Goal: Book appointment/travel/reservation

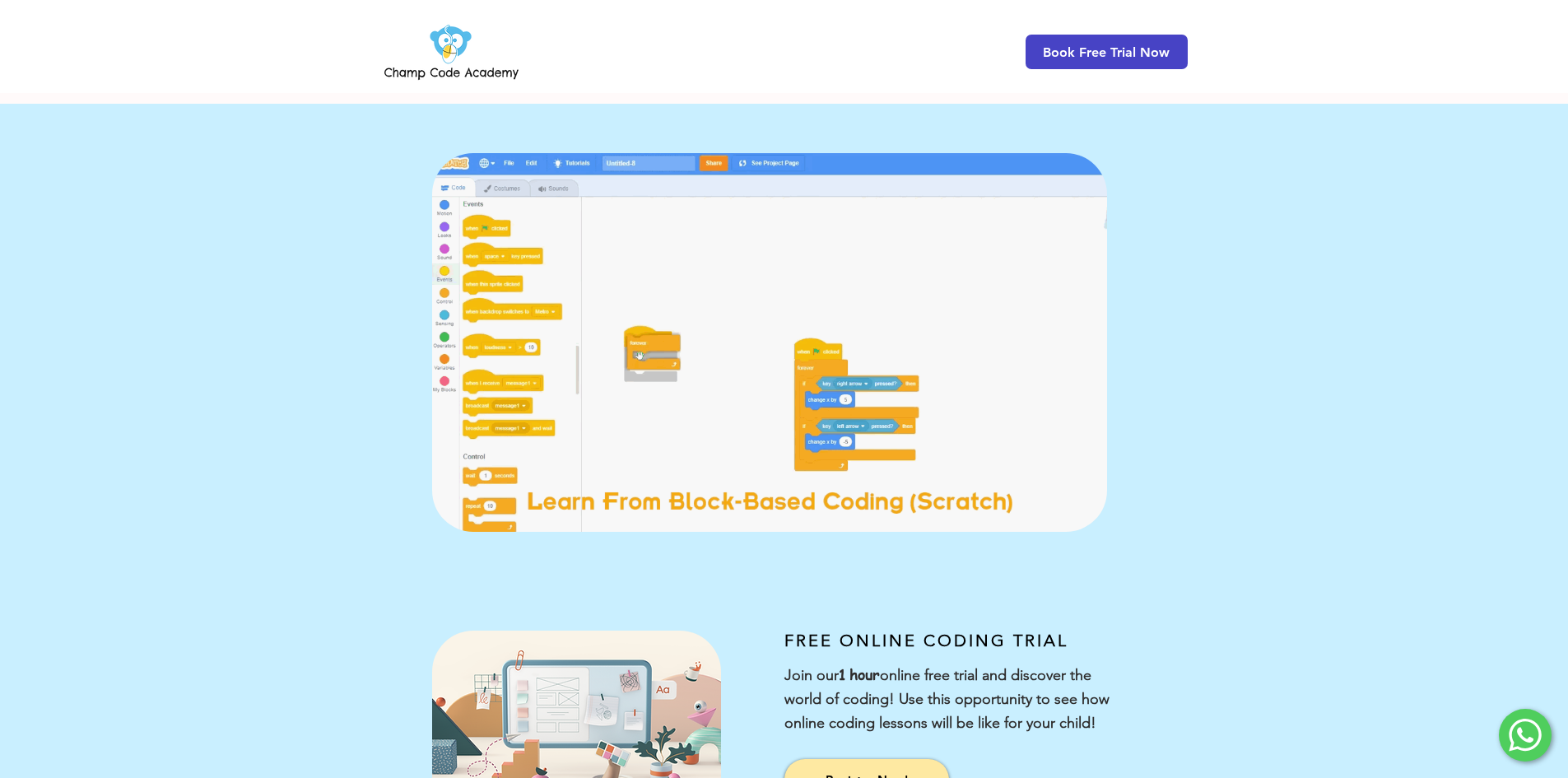
click at [1125, 45] on span "Book Free Trial Now" at bounding box center [1106, 52] width 127 height 16
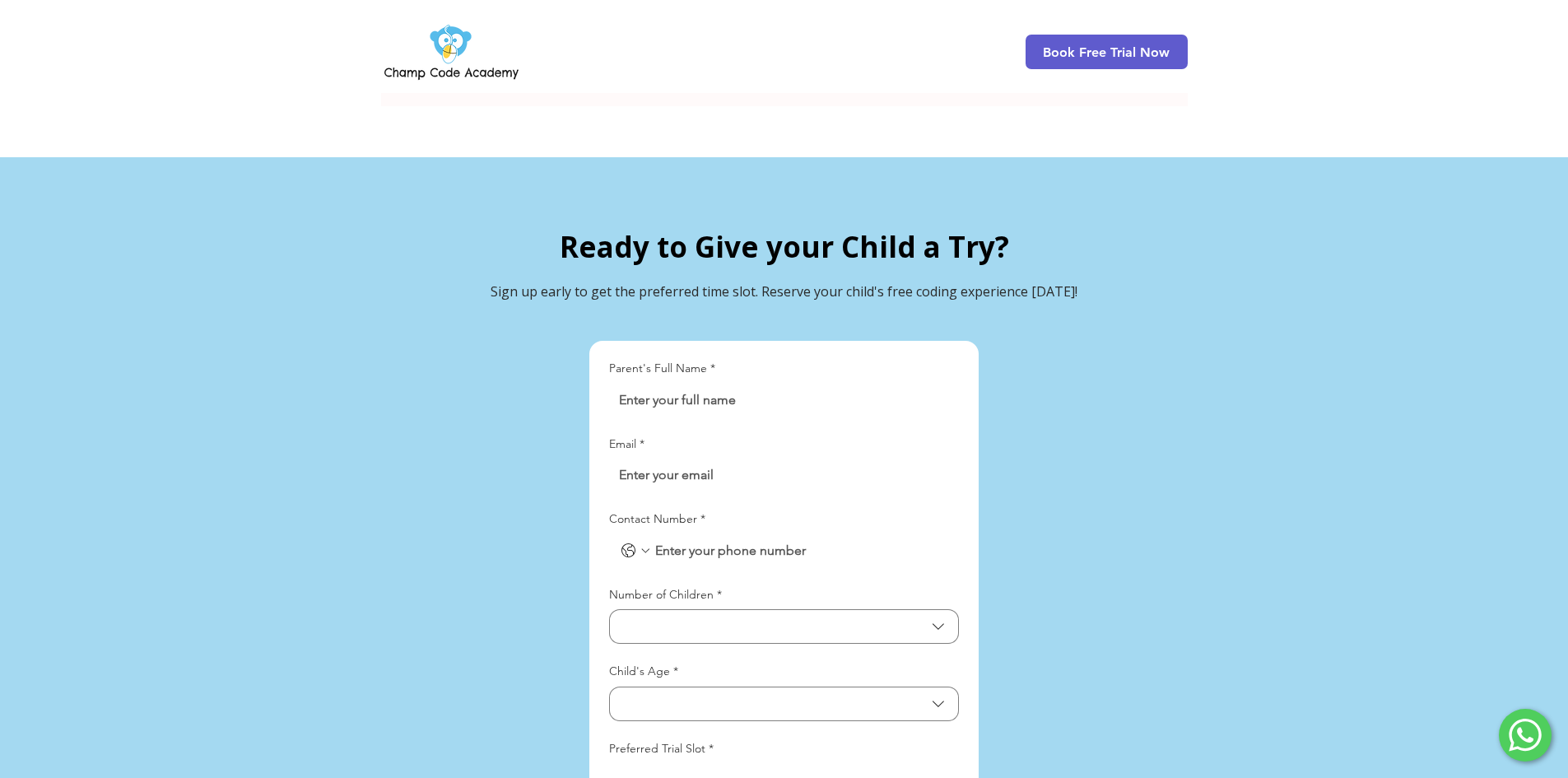
scroll to position [3629, 0]
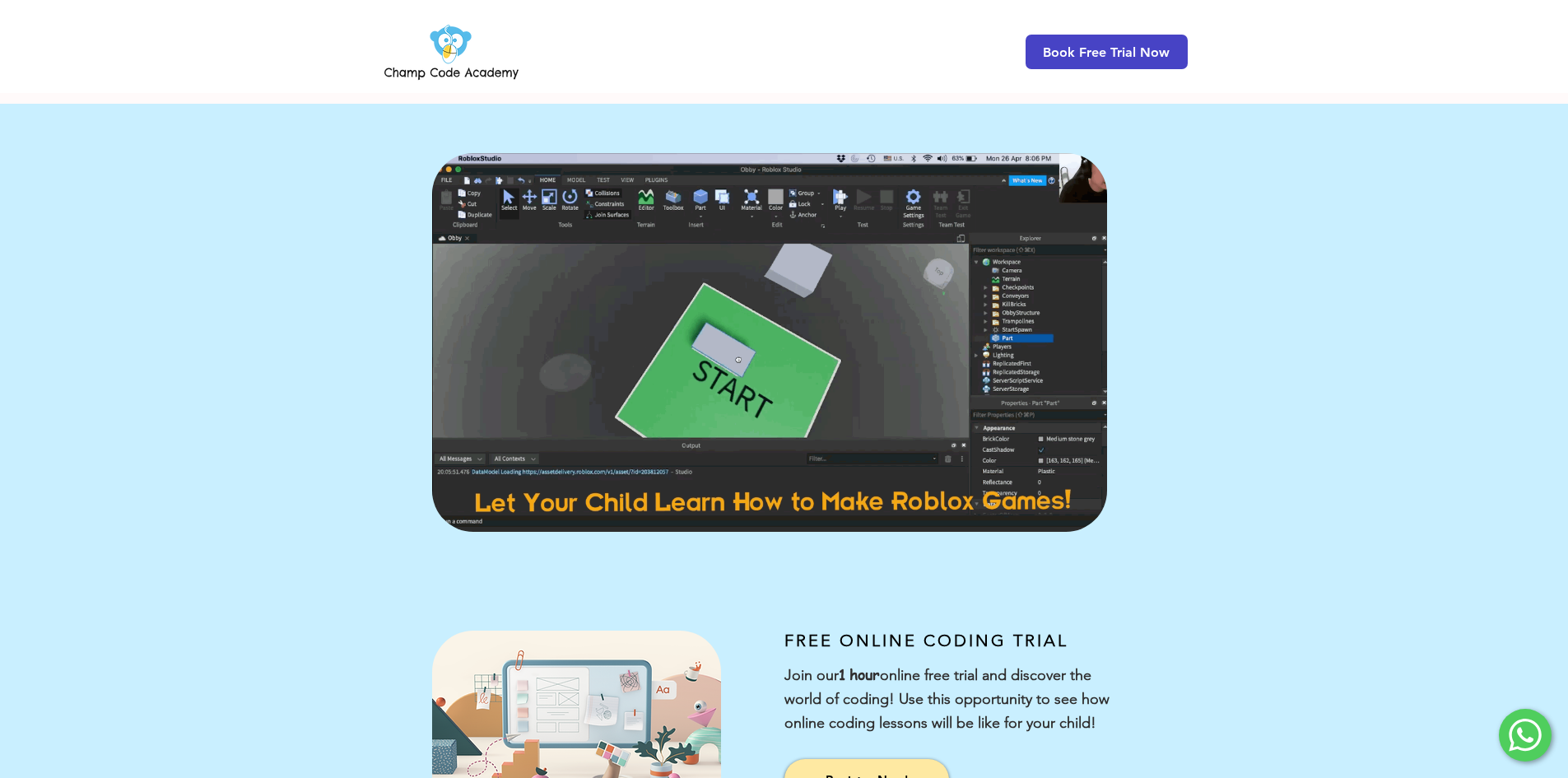
click at [1095, 57] on span "Book Free Trial Now" at bounding box center [1106, 52] width 127 height 16
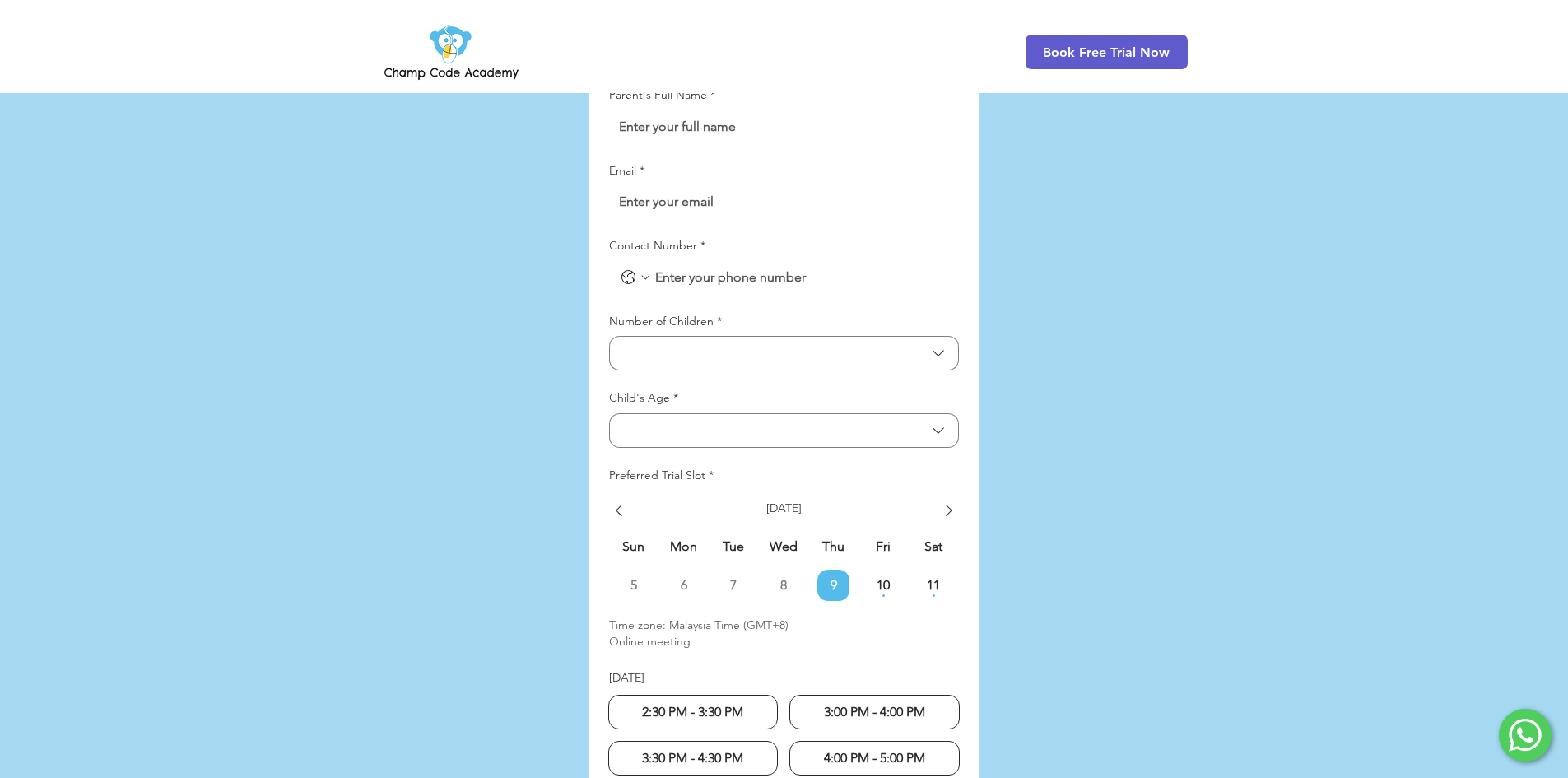
scroll to position [4041, 0]
